Goal: Navigation & Orientation: Find specific page/section

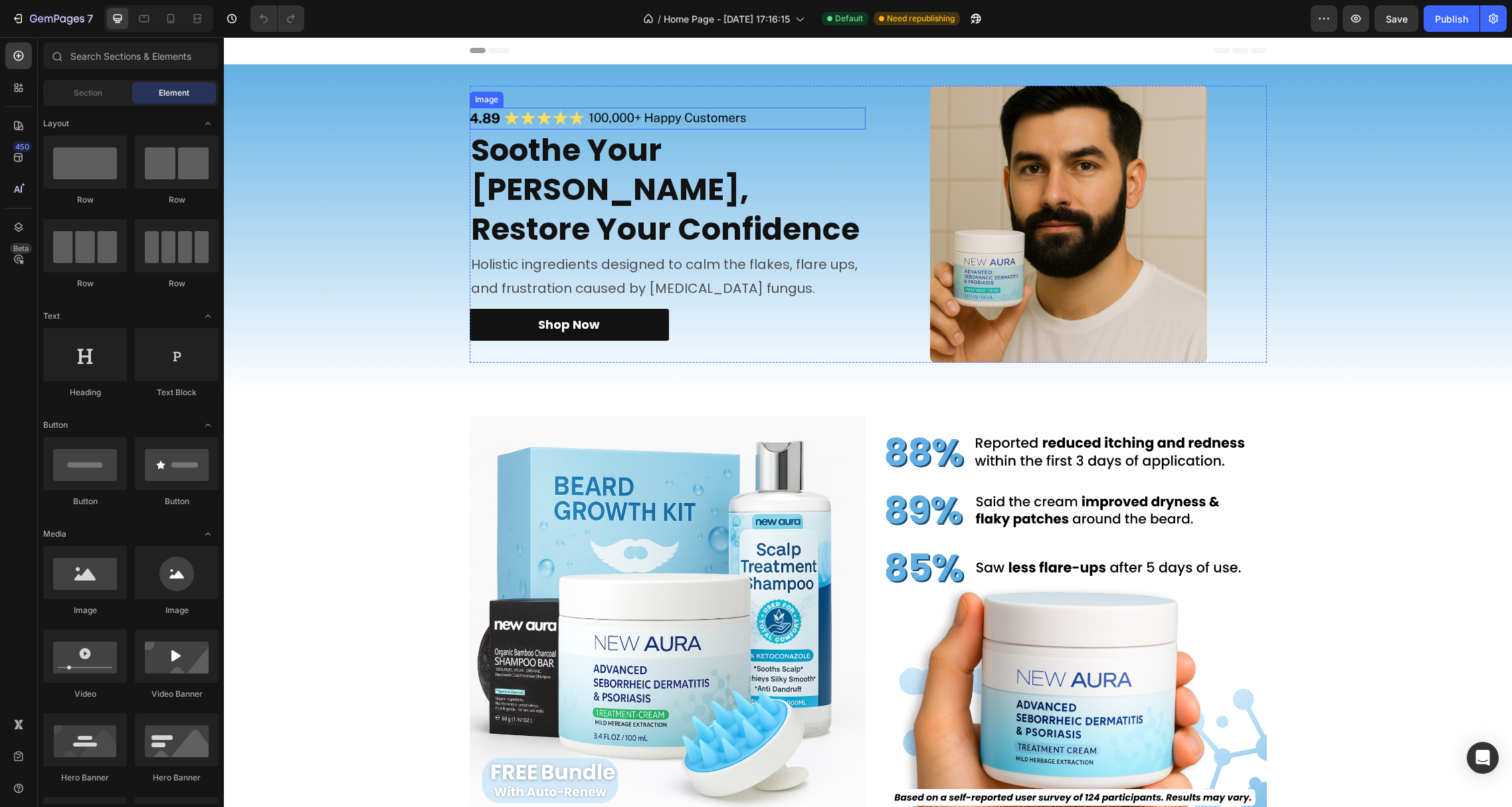
click at [572, 129] on img at bounding box center [608, 118] width 277 height 22
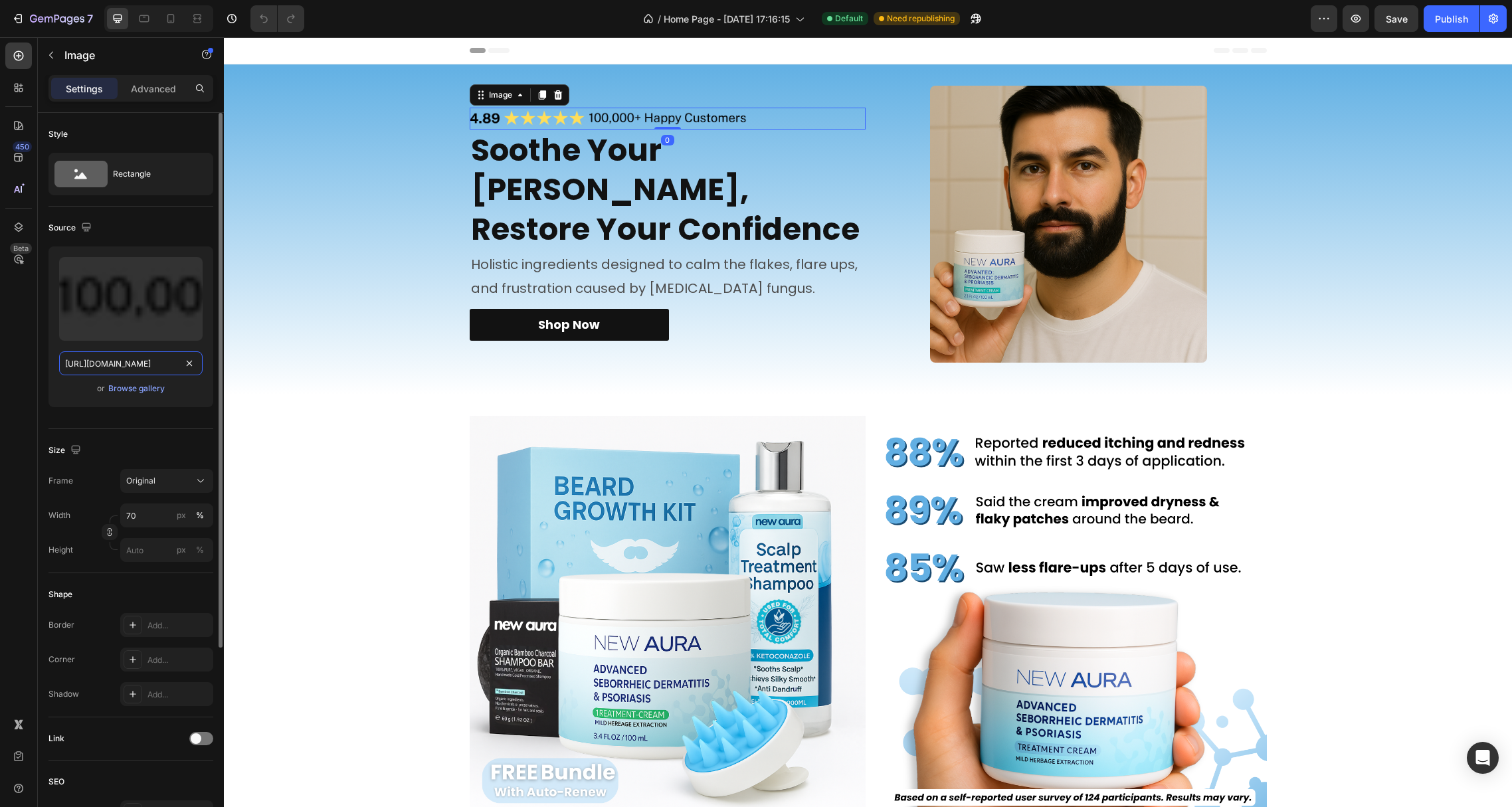
click at [128, 366] on input "[URL][DOMAIN_NAME]" at bounding box center [131, 363] width 143 height 24
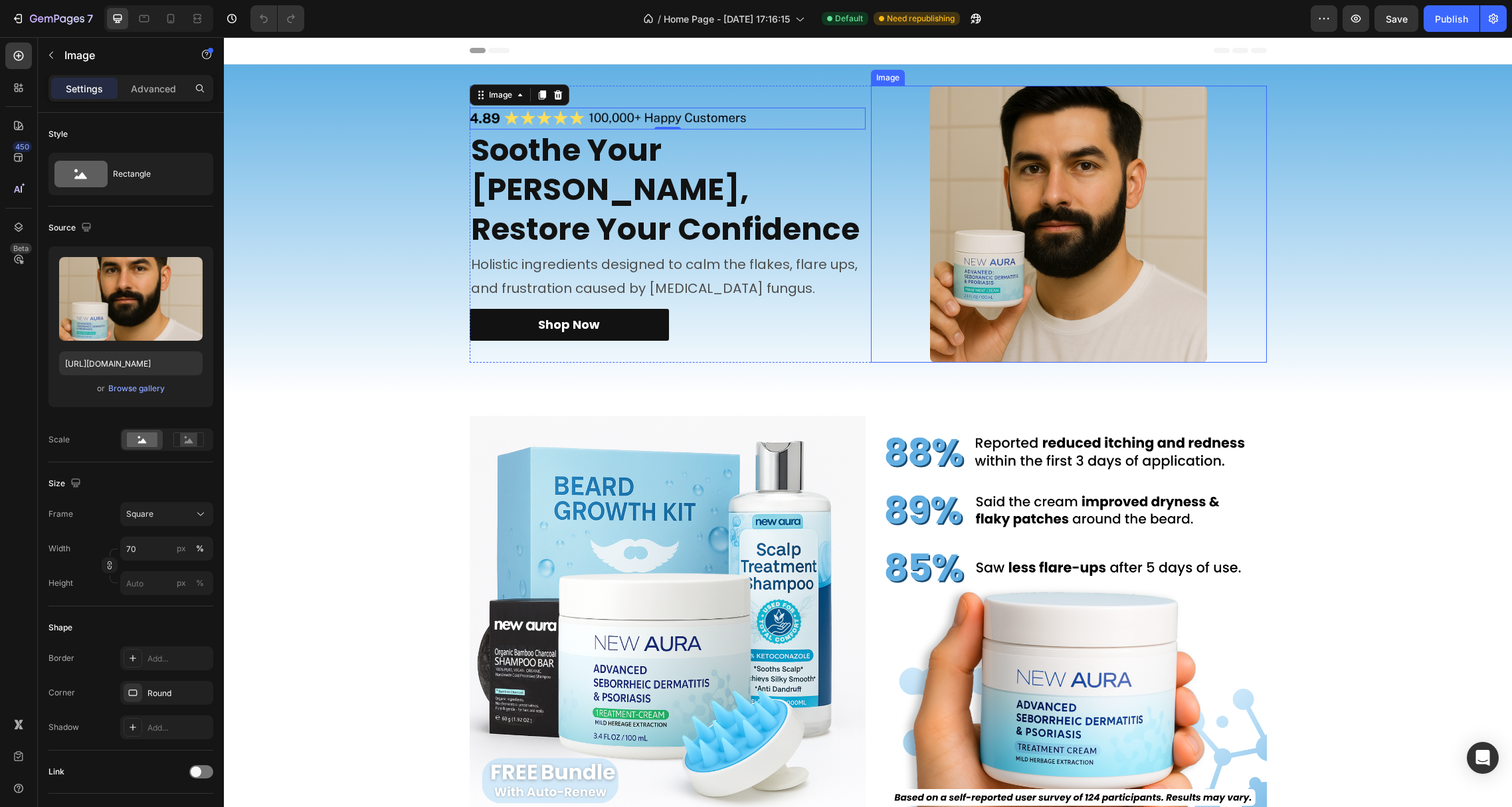
click at [1037, 227] on img at bounding box center [1068, 224] width 277 height 277
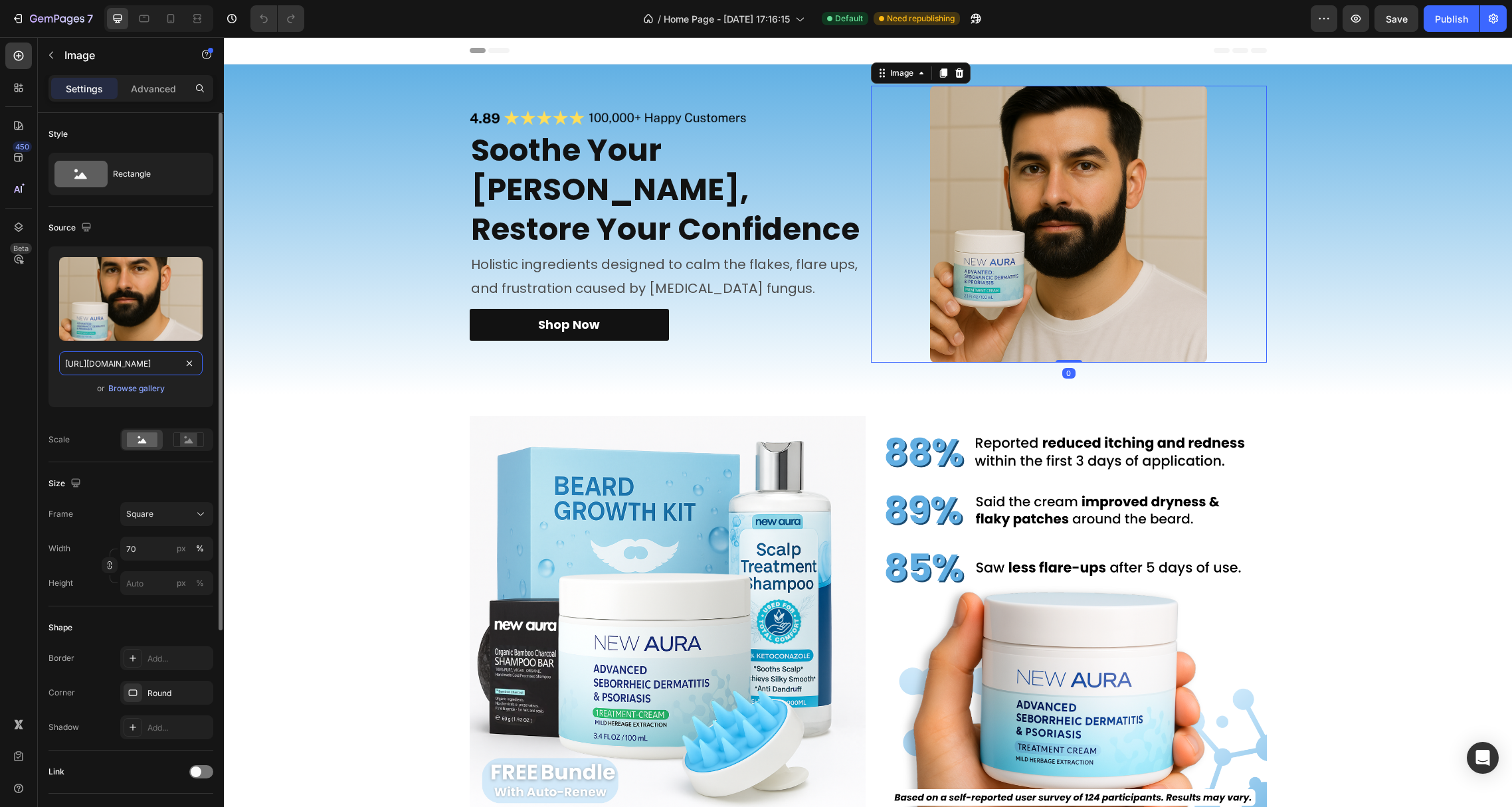
click at [116, 360] on input "[URL][DOMAIN_NAME]" at bounding box center [131, 363] width 143 height 24
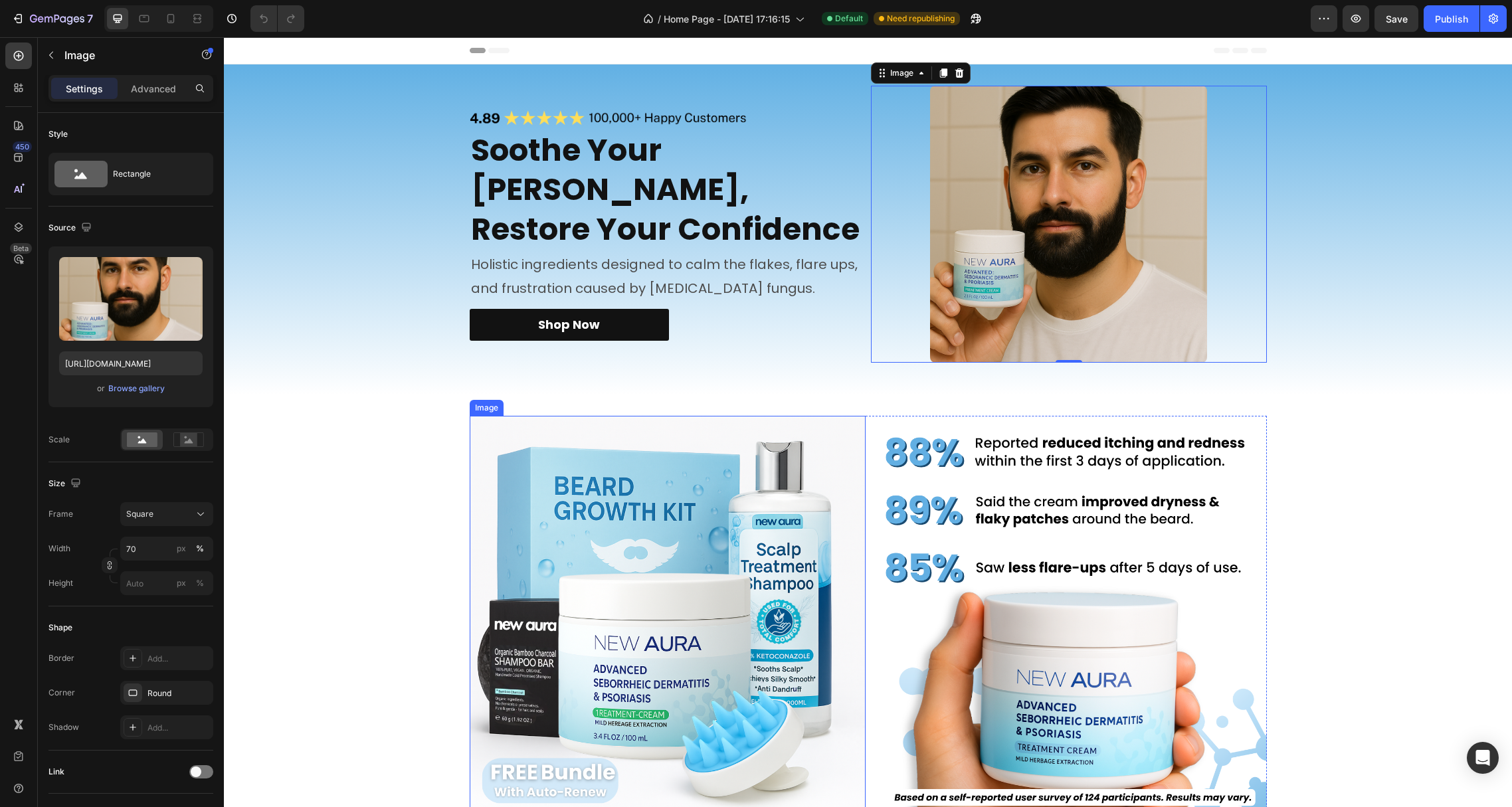
click at [516, 540] on img at bounding box center [668, 614] width 396 height 396
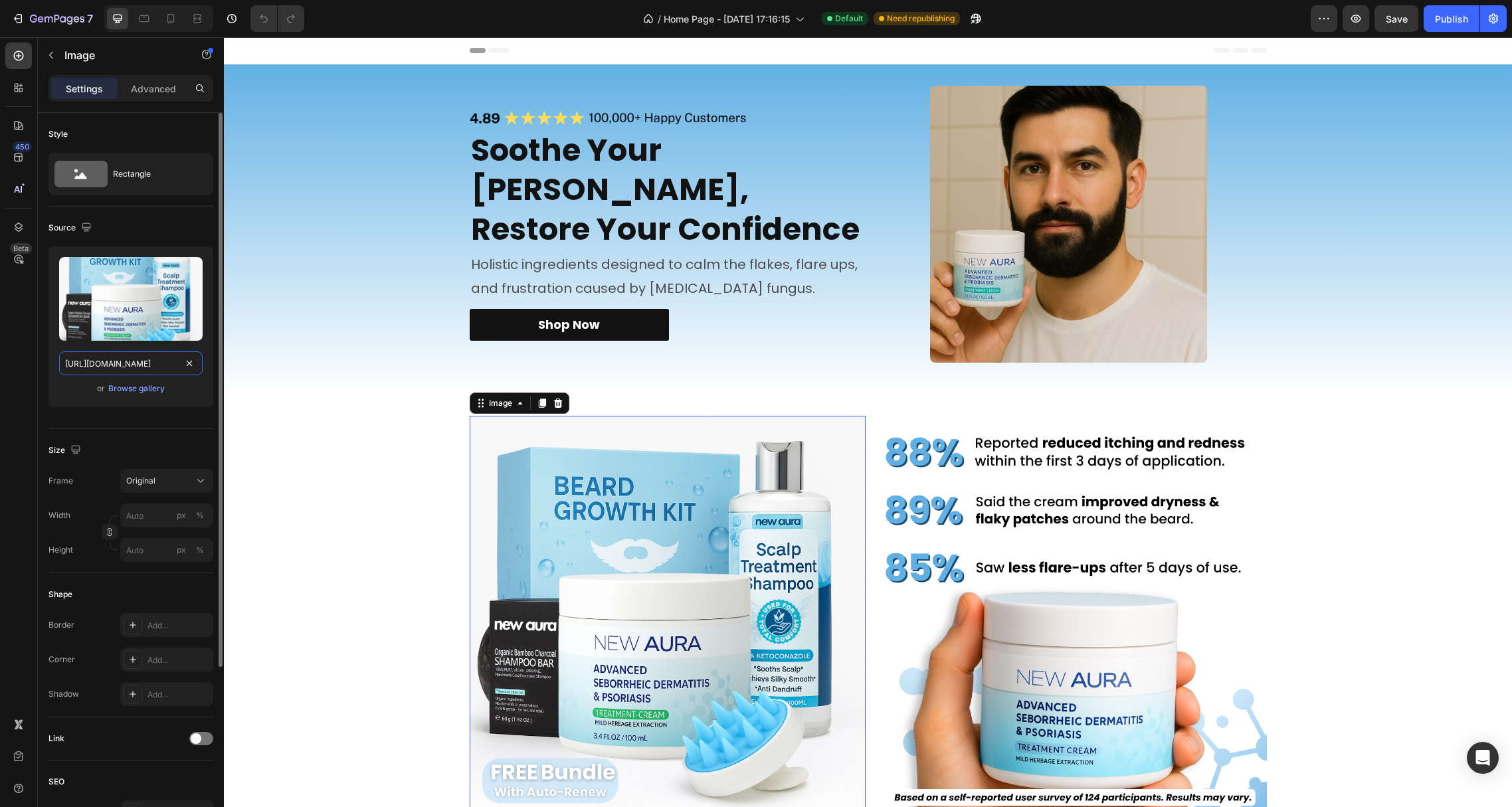
click at [129, 360] on input "[URL][DOMAIN_NAME]" at bounding box center [131, 363] width 143 height 24
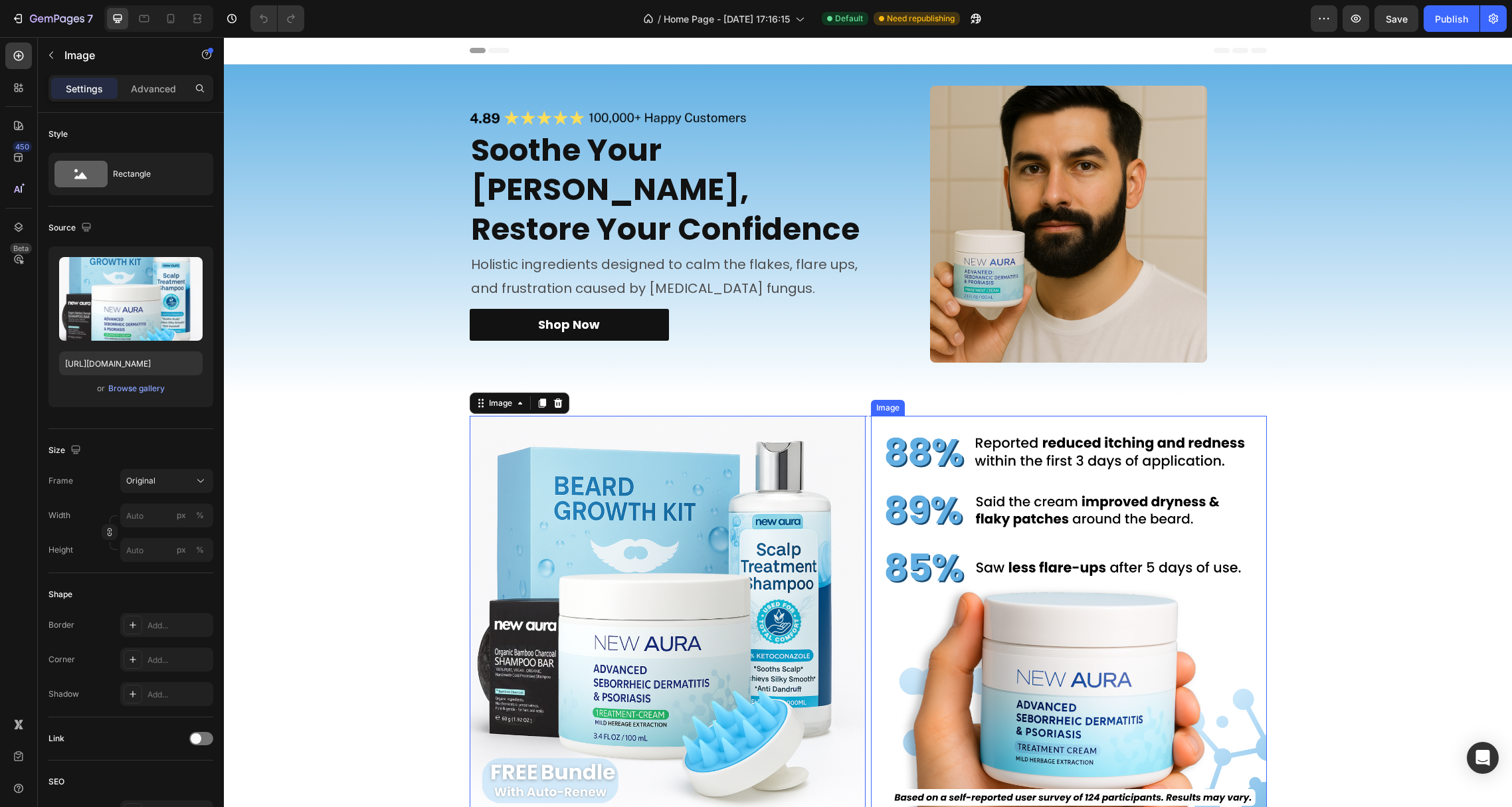
click at [989, 459] on img at bounding box center [1069, 614] width 396 height 396
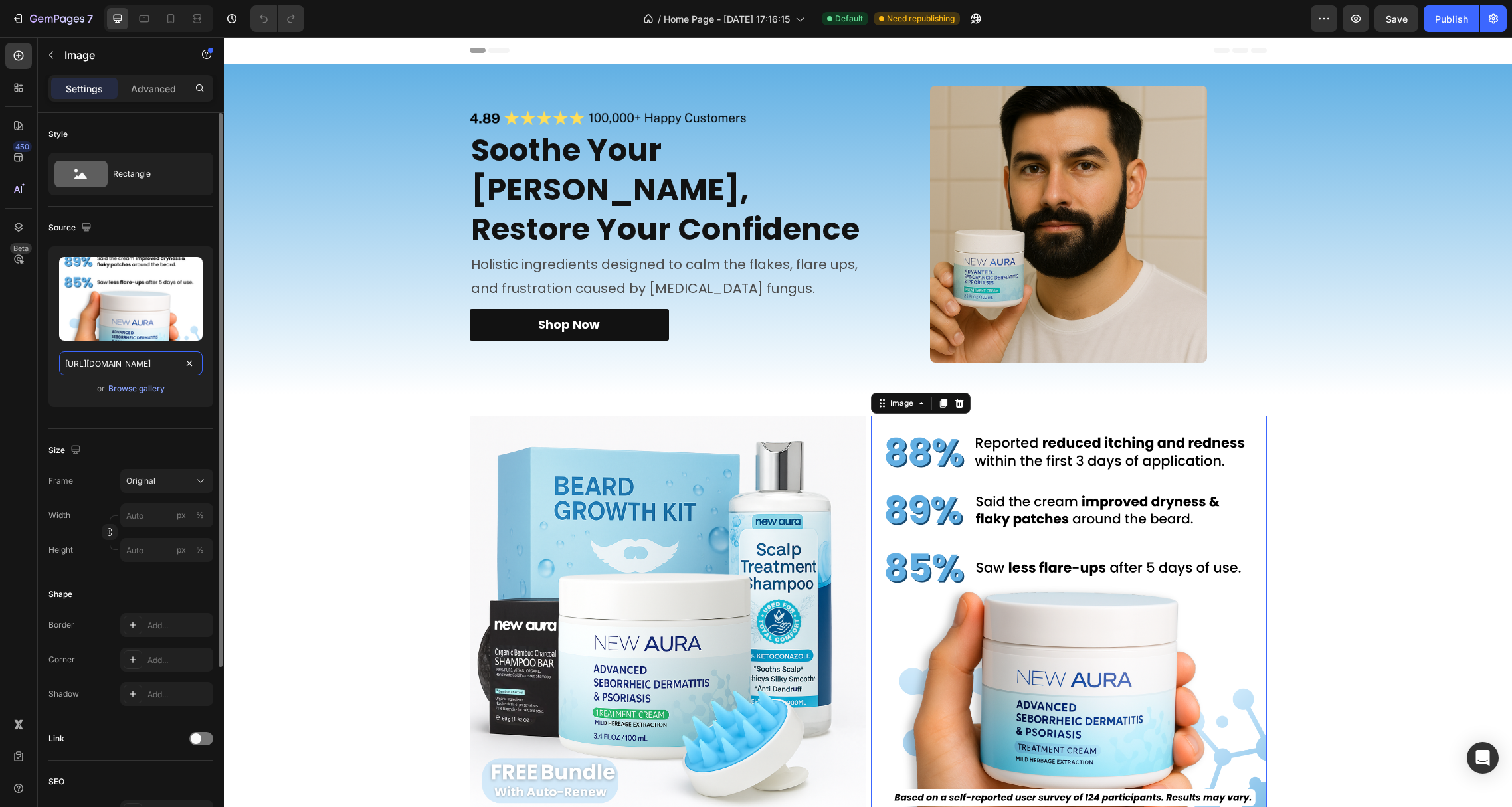
click at [122, 366] on input "[URL][DOMAIN_NAME]" at bounding box center [131, 363] width 143 height 24
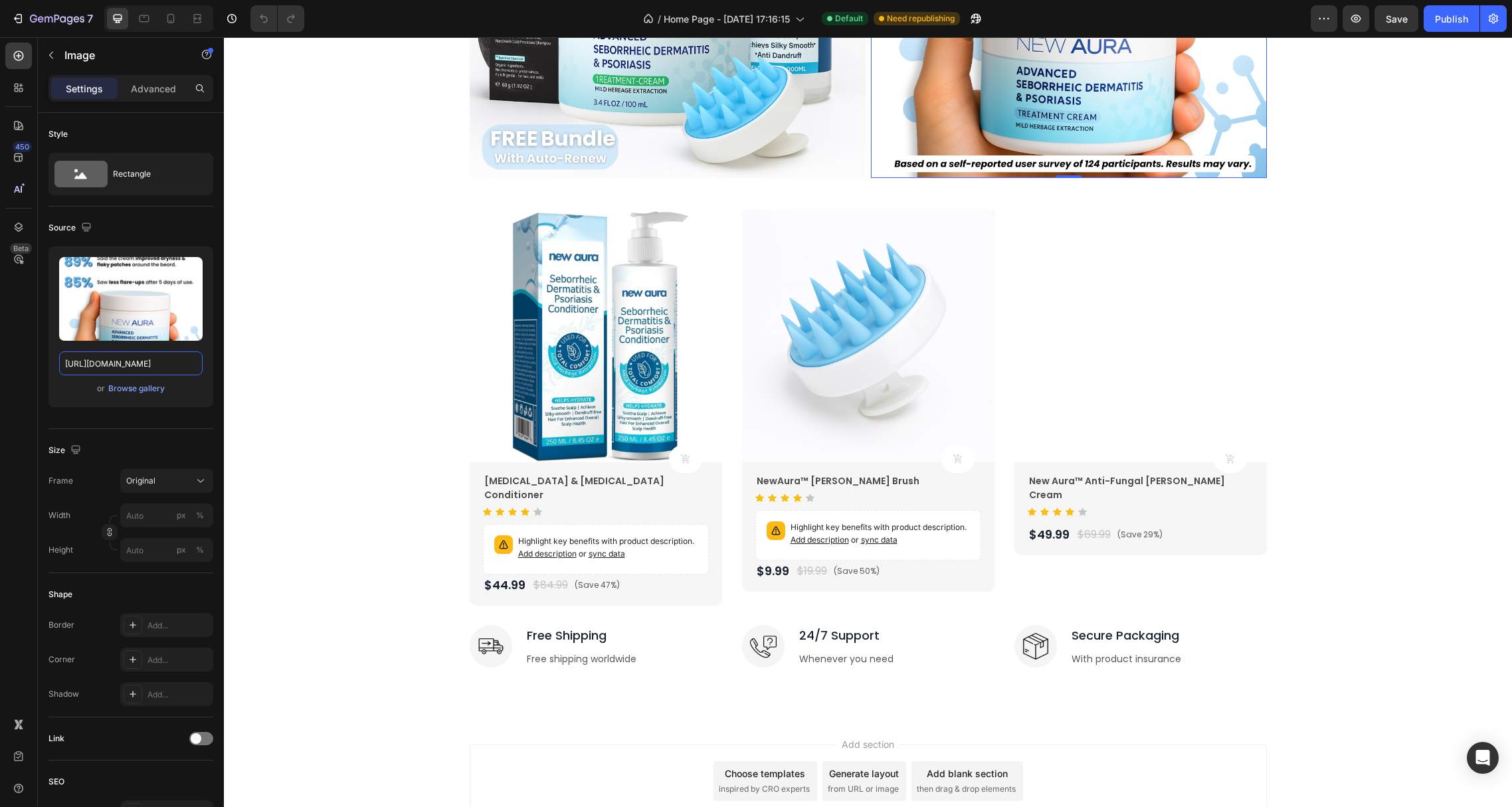
scroll to position [636, 0]
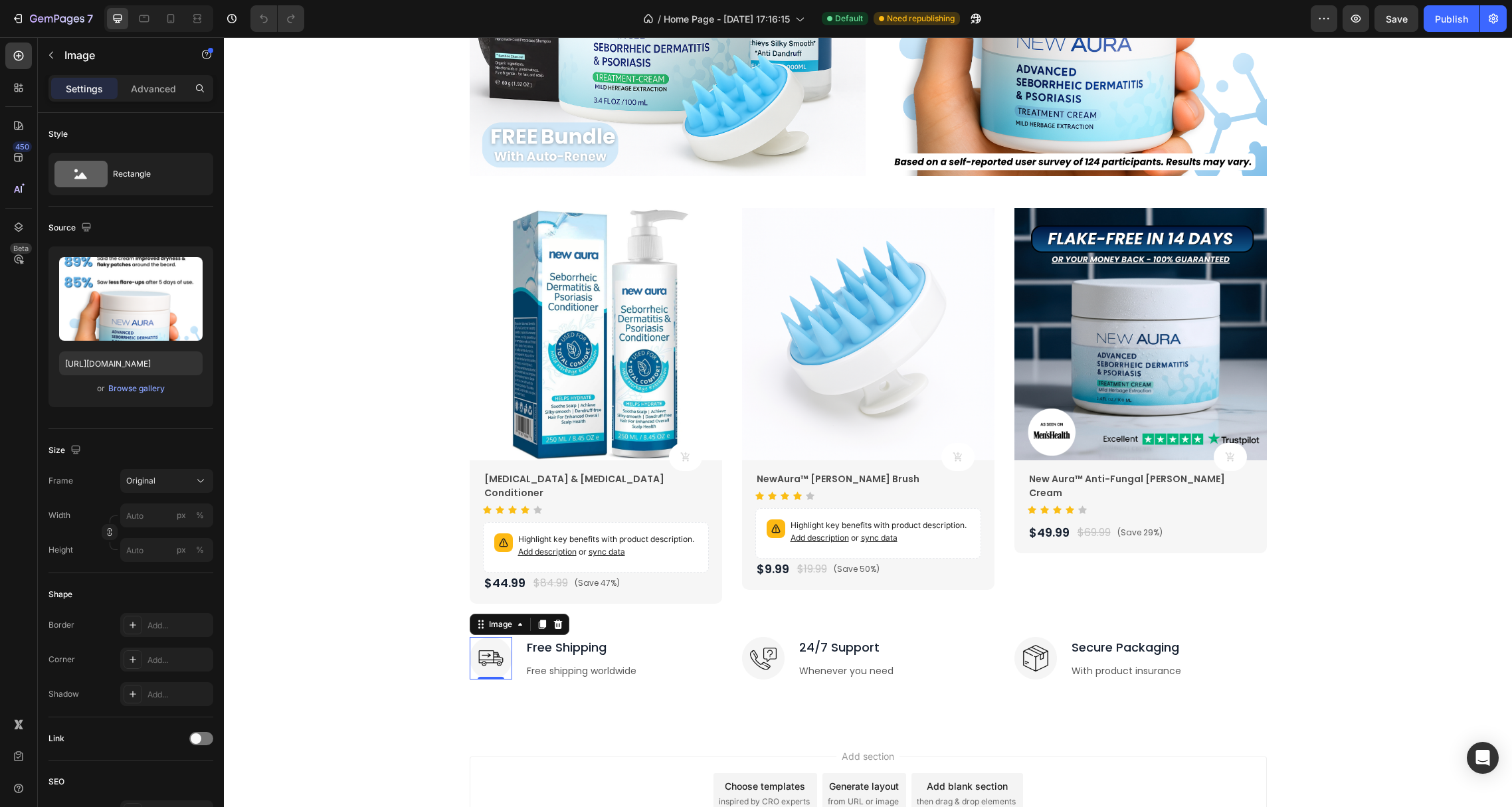
click at [488, 648] on img at bounding box center [491, 658] width 42 height 42
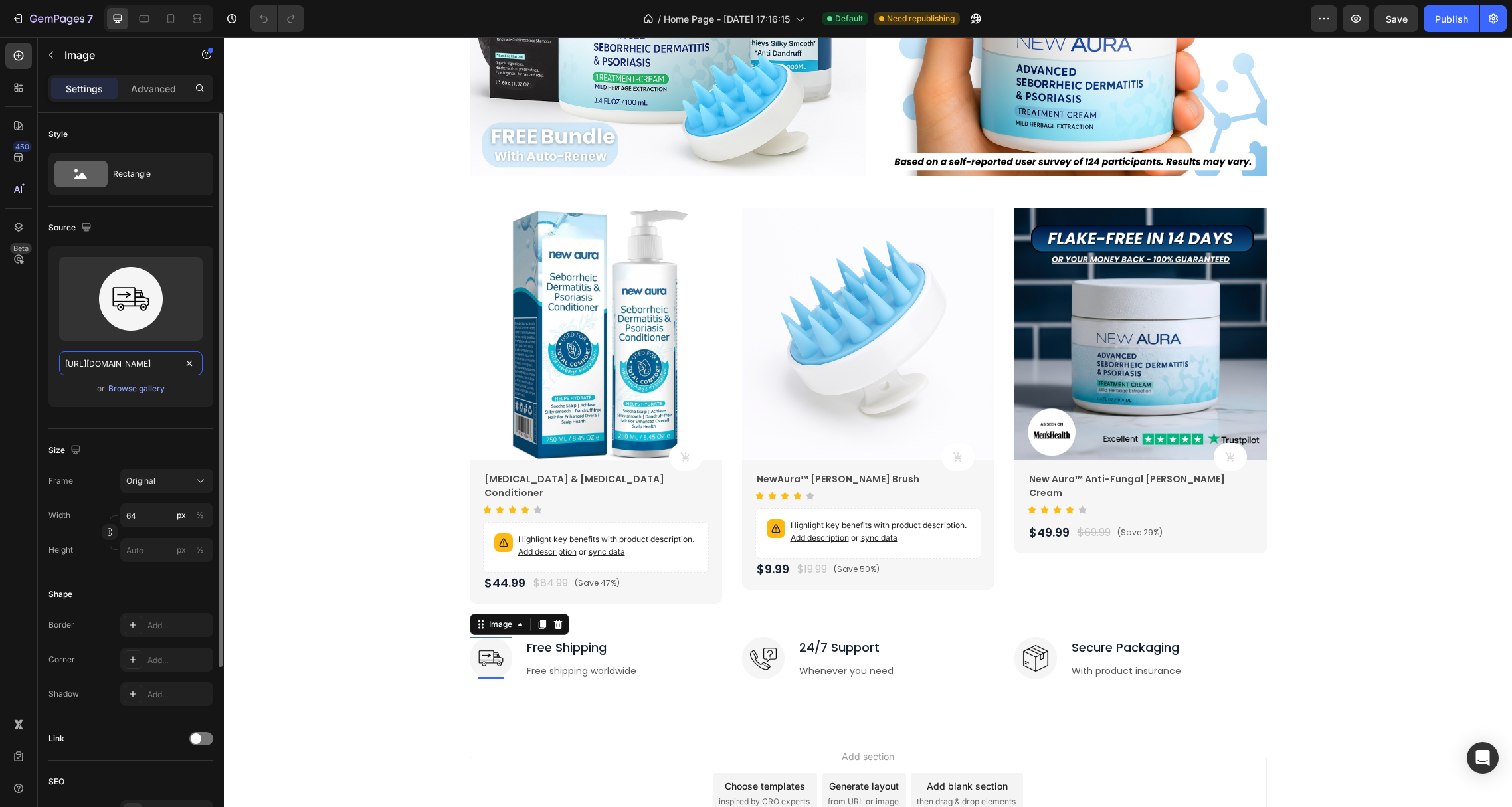
click at [106, 362] on input "[URL][DOMAIN_NAME]" at bounding box center [131, 363] width 143 height 24
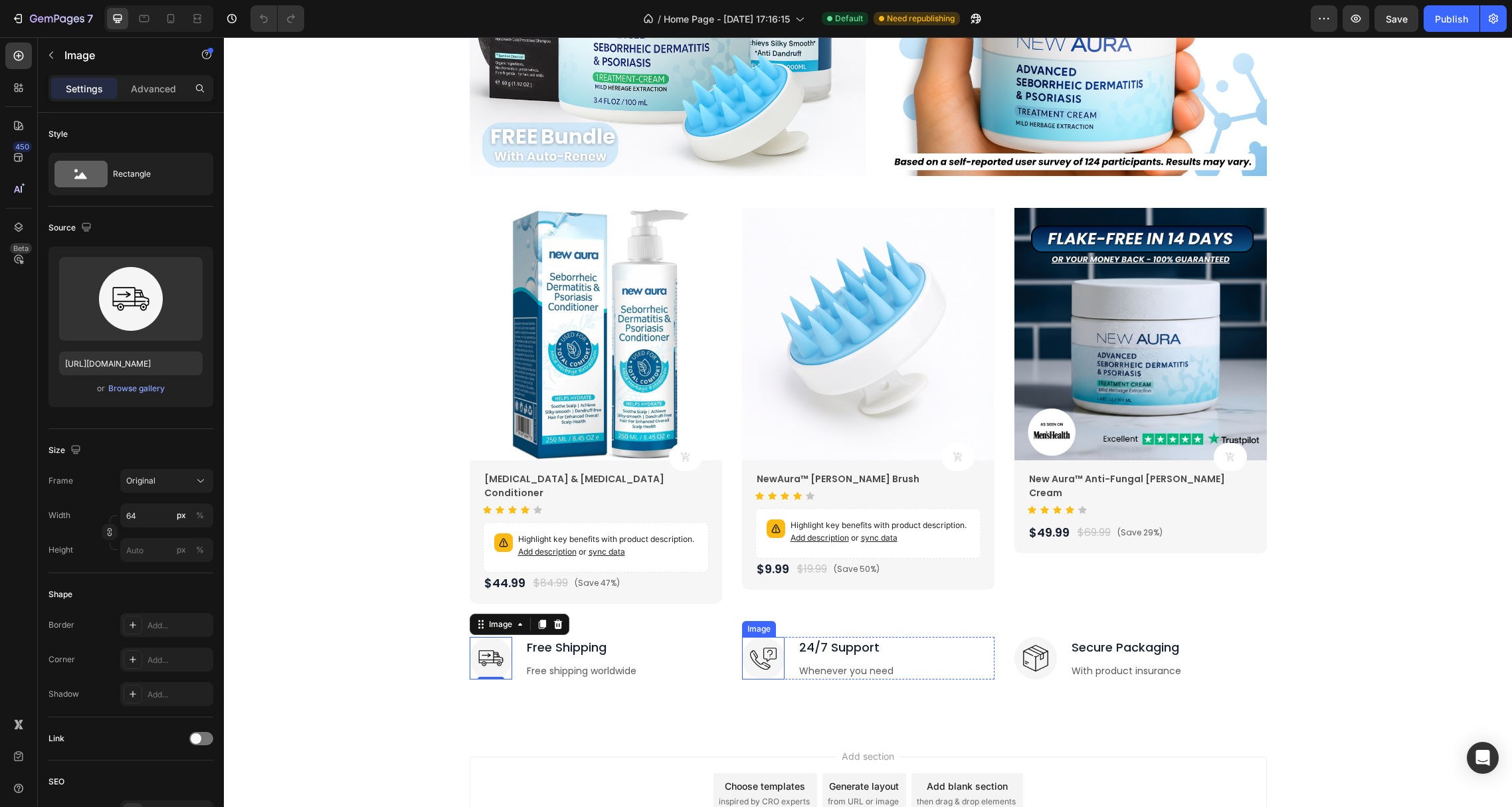
click at [757, 639] on img at bounding box center [763, 658] width 42 height 42
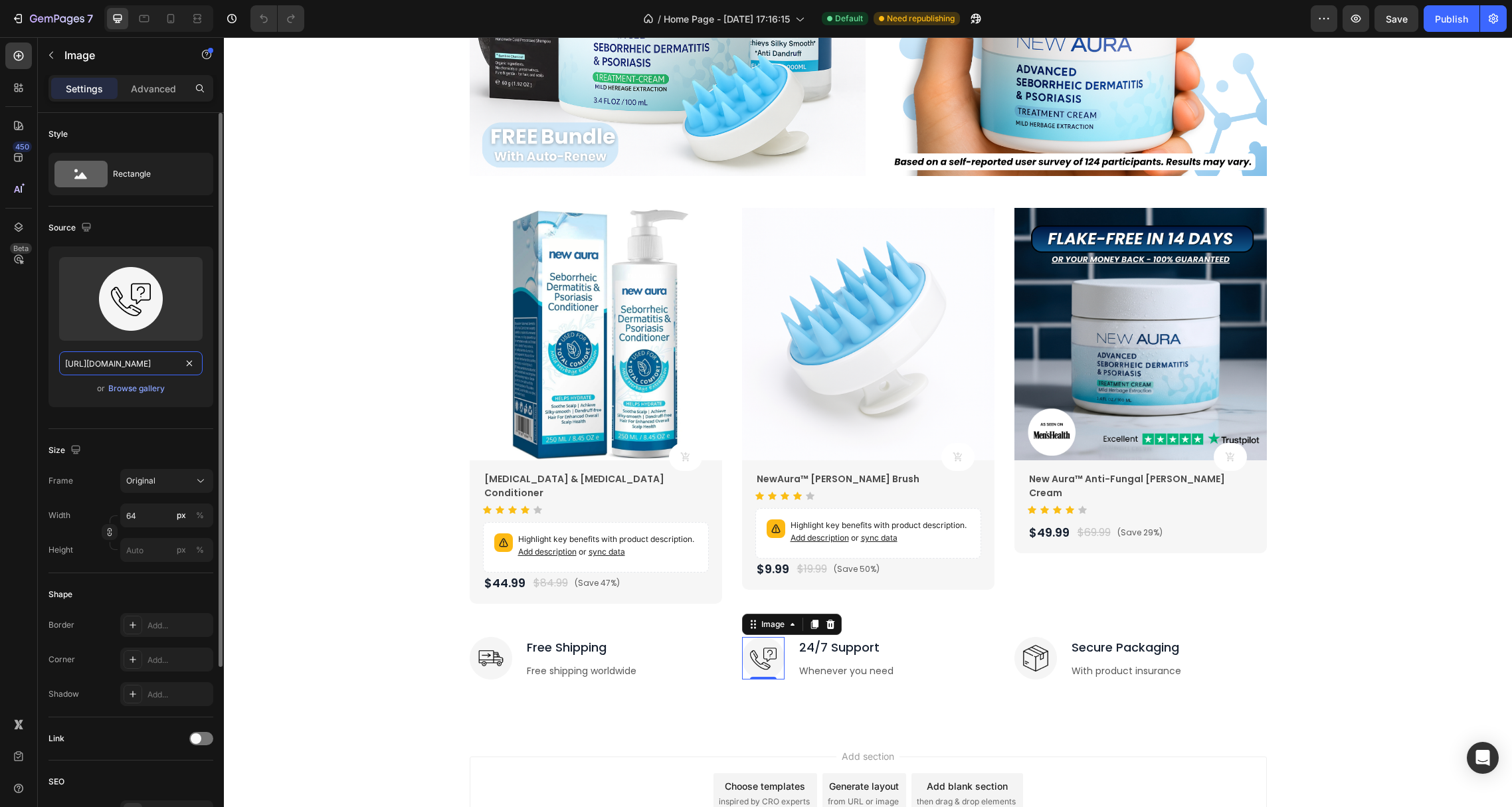
click at [107, 366] on input "[URL][DOMAIN_NAME]" at bounding box center [131, 363] width 143 height 24
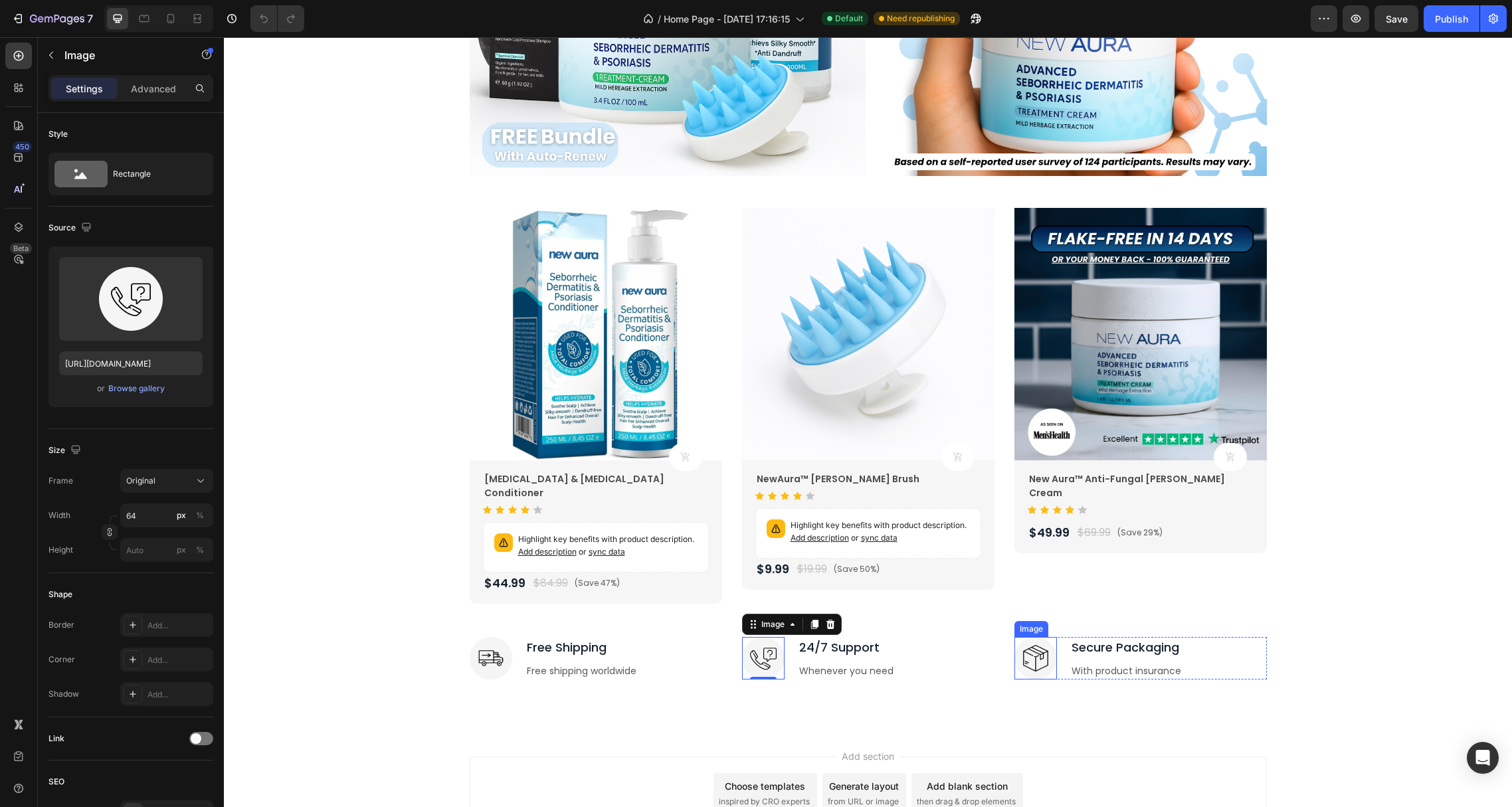
click at [1026, 637] on img at bounding box center [1035, 658] width 42 height 42
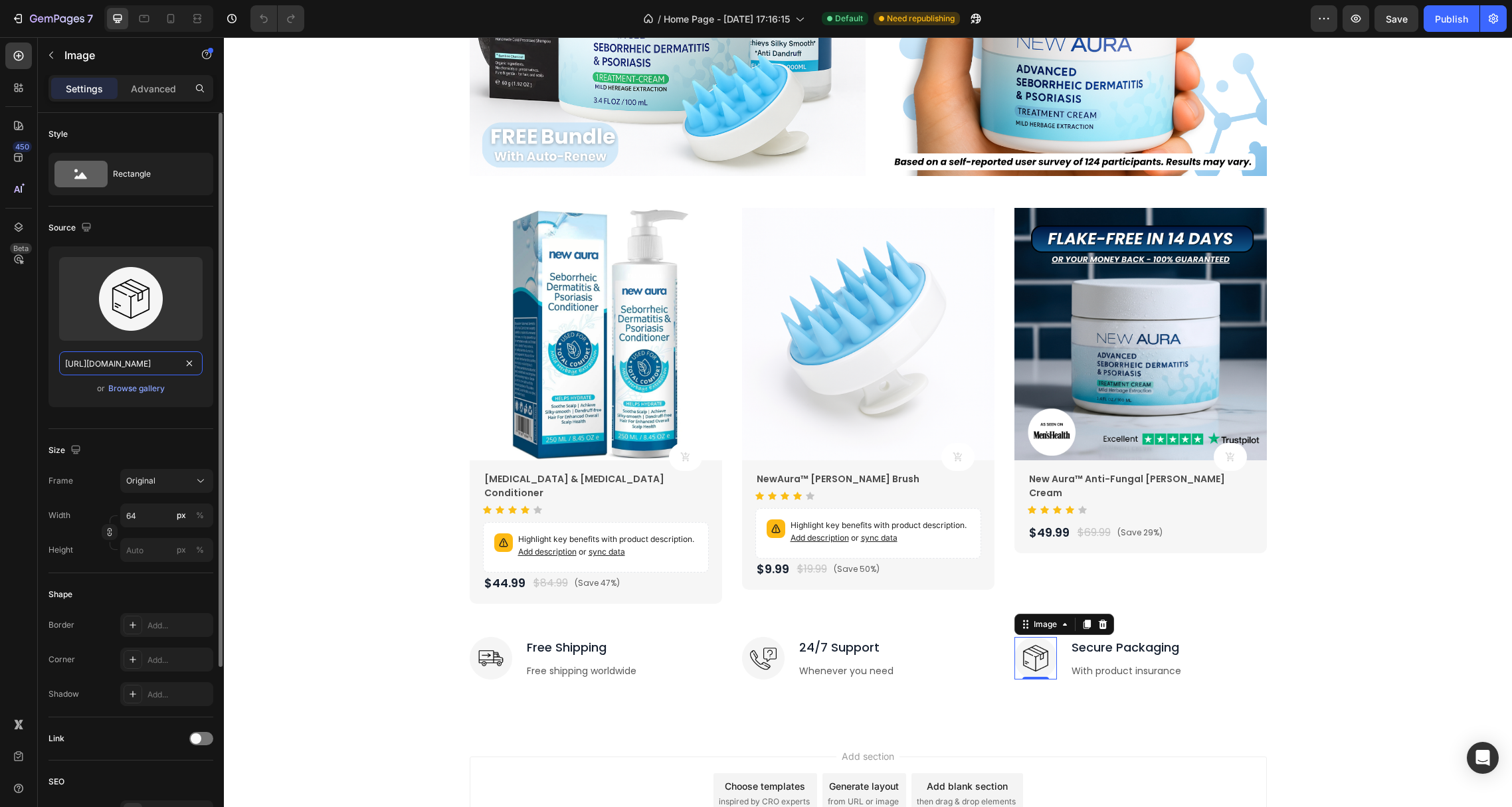
click at [103, 358] on input "[URL][DOMAIN_NAME]" at bounding box center [131, 363] width 143 height 24
